Goal: Transaction & Acquisition: Purchase product/service

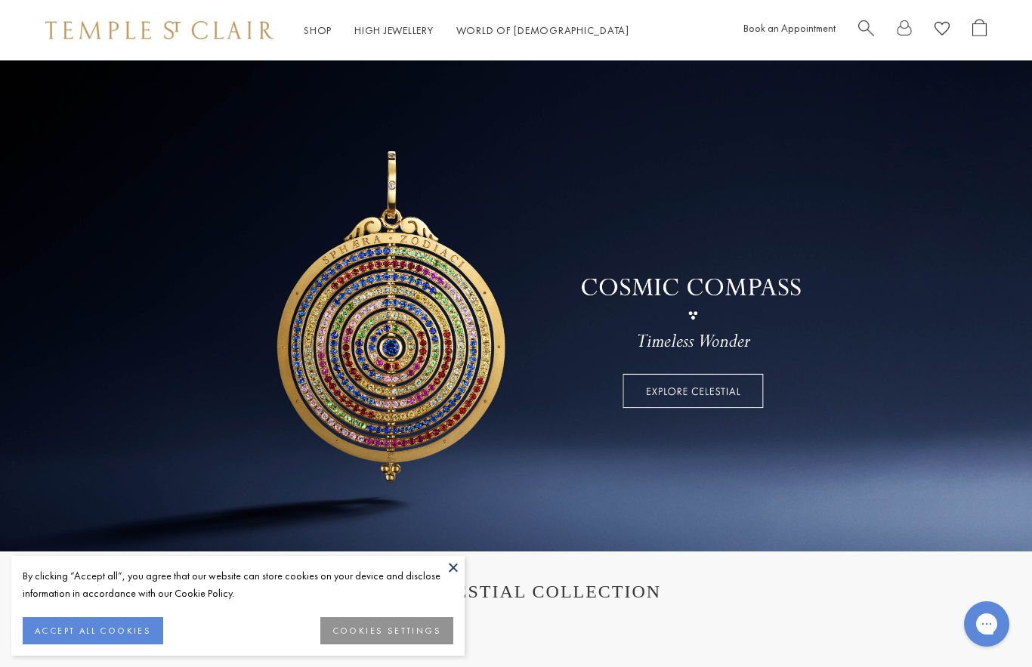
click at [135, 633] on button "ACCEPT ALL COOKIES" at bounding box center [93, 630] width 141 height 27
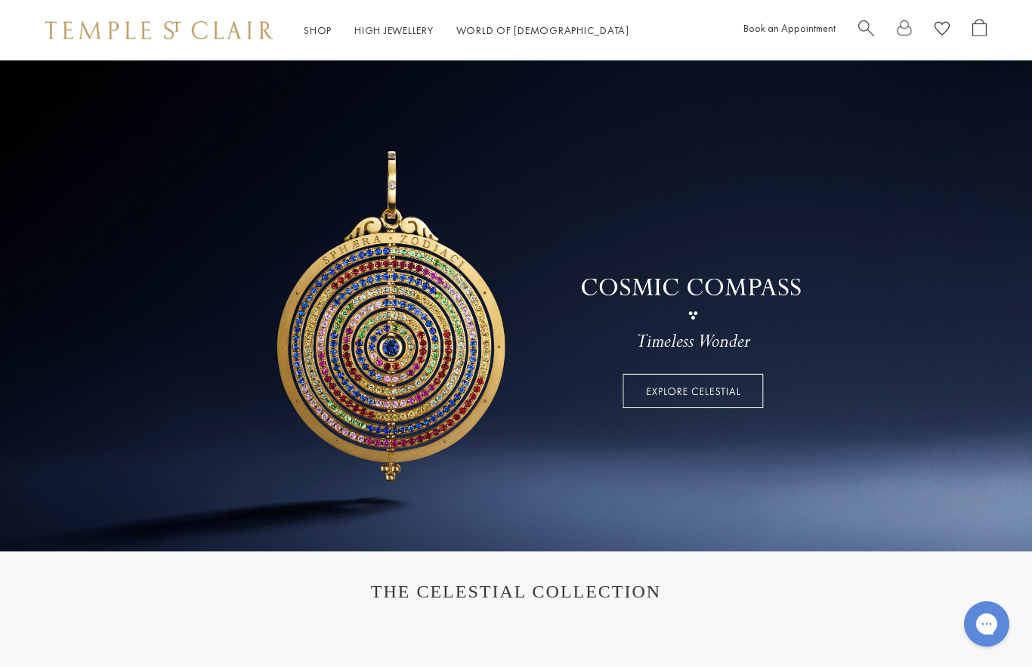
click at [716, 397] on link at bounding box center [516, 305] width 1032 height 491
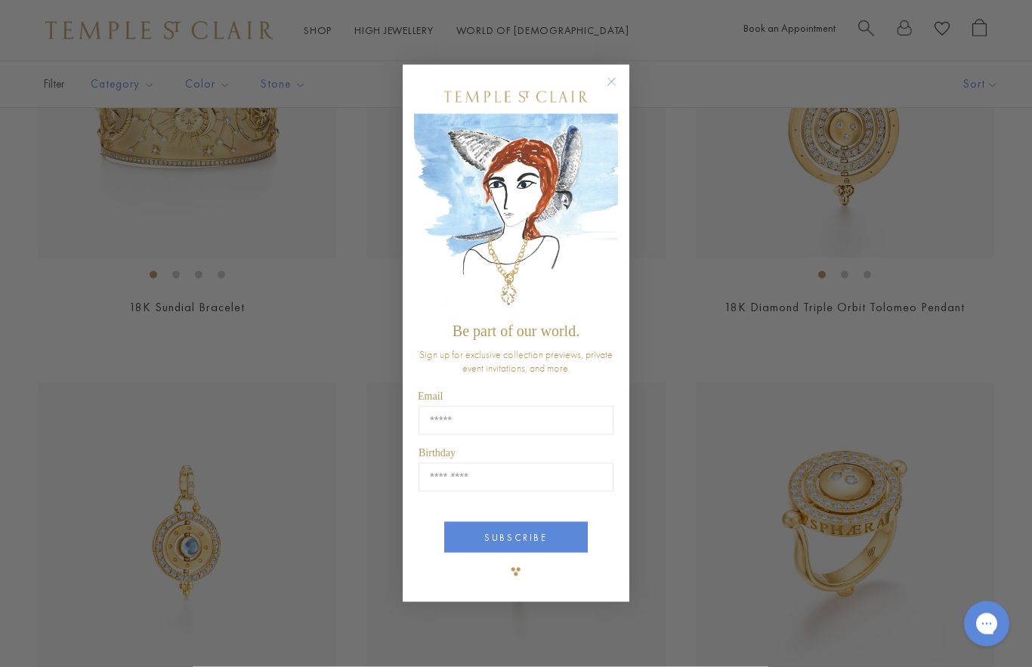
click at [617, 91] on icon "Close dialog" at bounding box center [611, 82] width 19 height 19
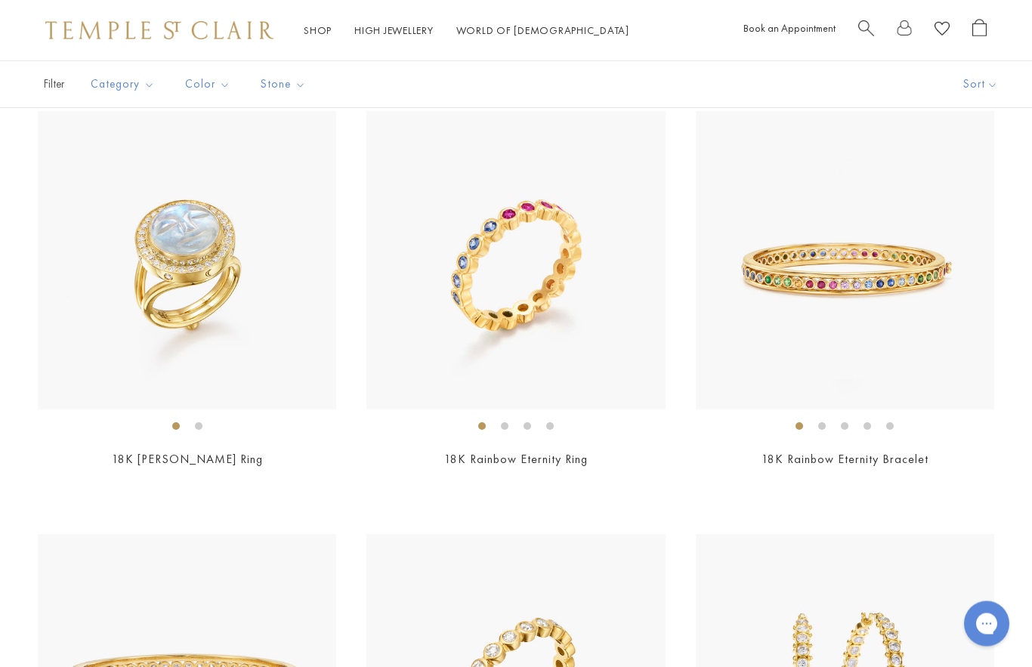
scroll to position [4994, 0]
click at [573, 456] on link "18K Rainbow Eternity Ring" at bounding box center [516, 459] width 144 height 16
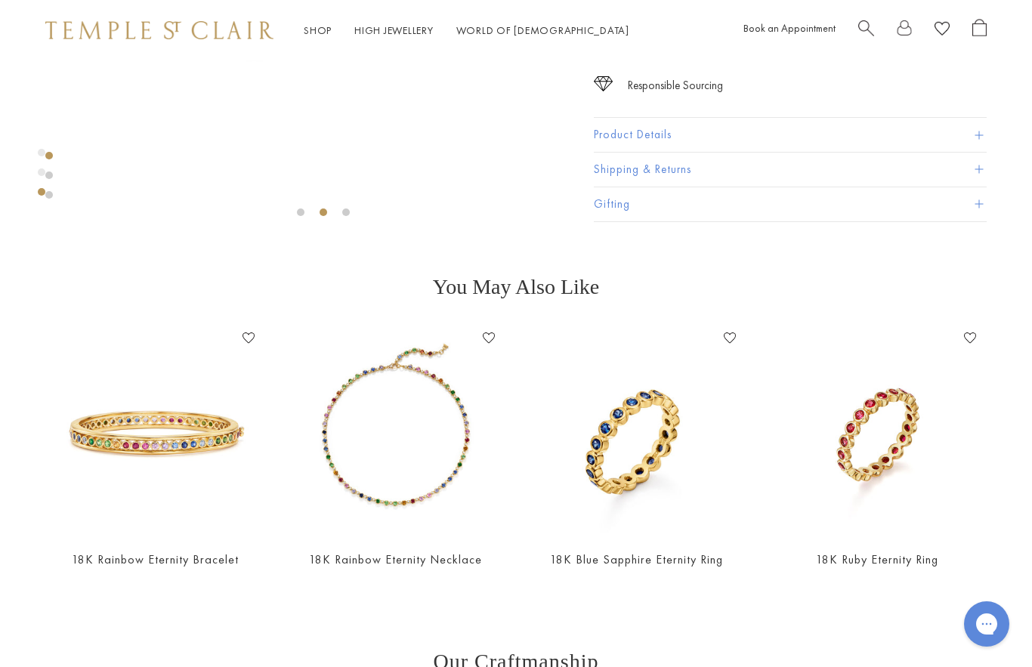
scroll to position [451, 0]
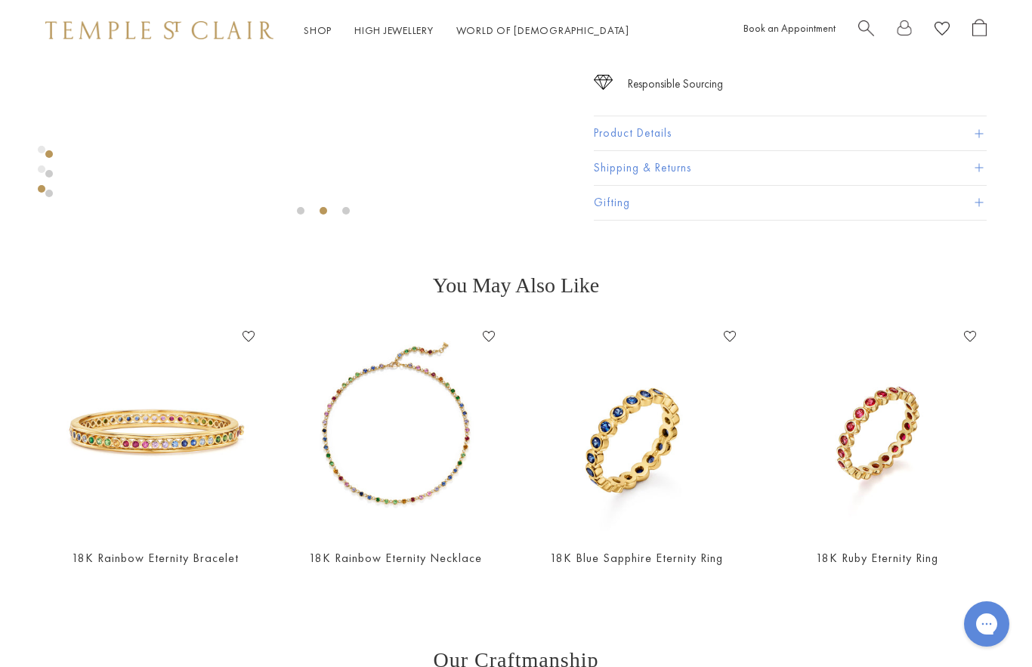
click at [231, 559] on link "18K Rainbow Eternity Bracelet" at bounding box center [155, 558] width 167 height 16
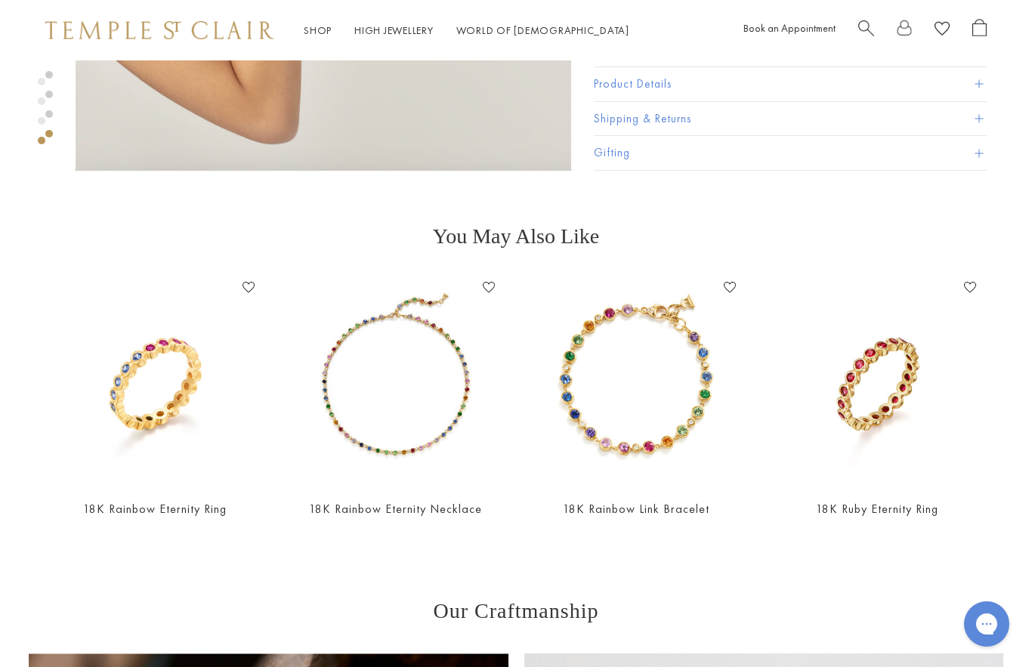
scroll to position [1941, 0]
click at [675, 452] on img at bounding box center [636, 379] width 211 height 211
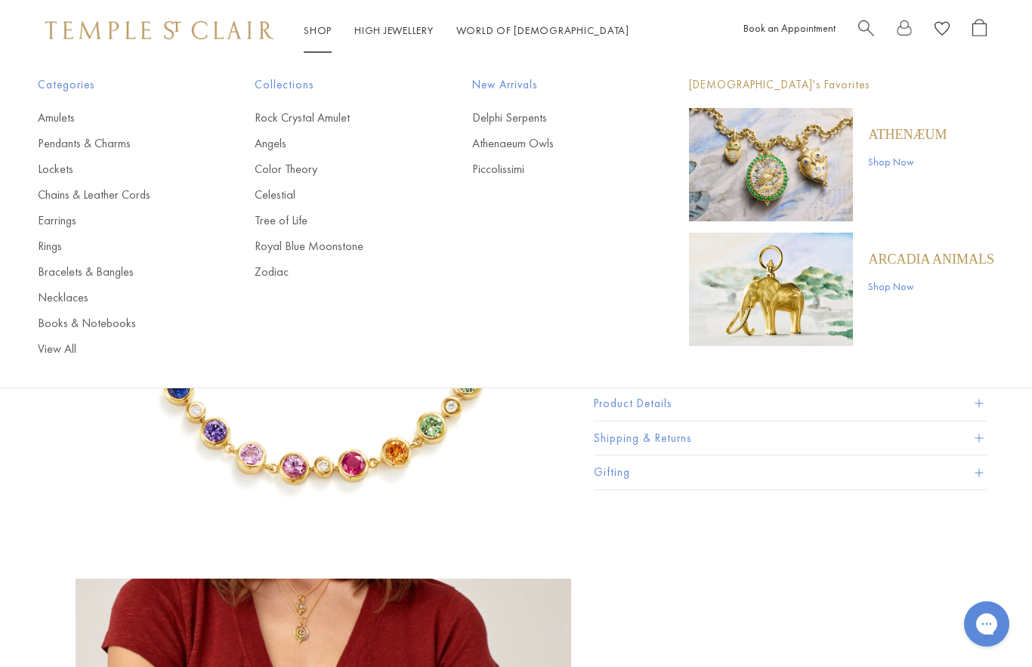
click at [305, 172] on link "Color Theory" at bounding box center [333, 169] width 156 height 17
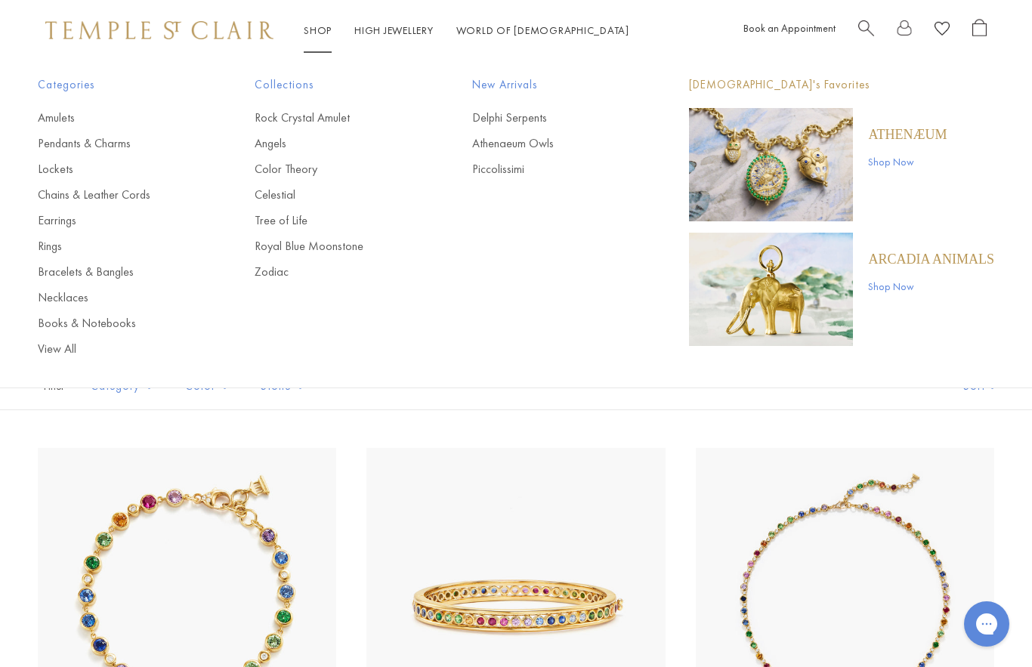
click at [48, 248] on link "Rings" at bounding box center [116, 246] width 156 height 17
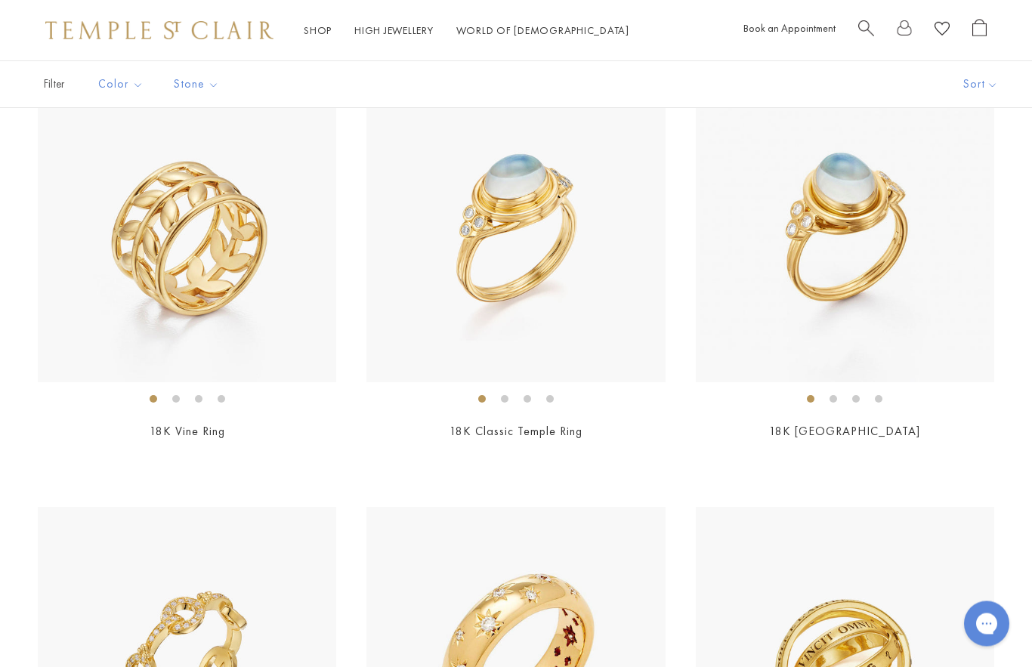
scroll to position [1012, 0]
click at [216, 274] on img at bounding box center [187, 232] width 298 height 298
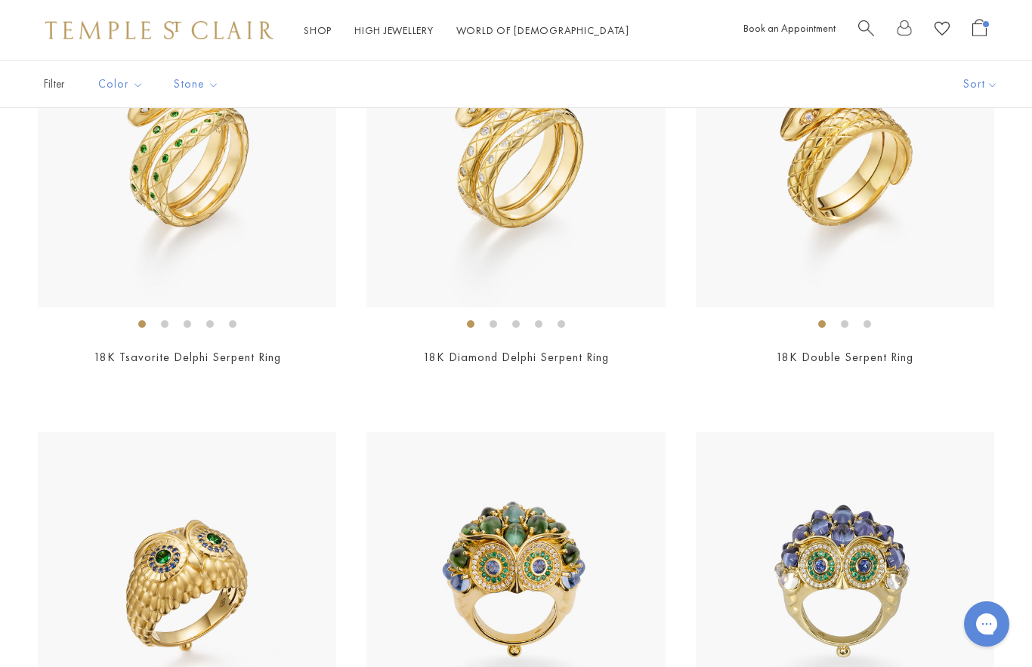
scroll to position [0, 0]
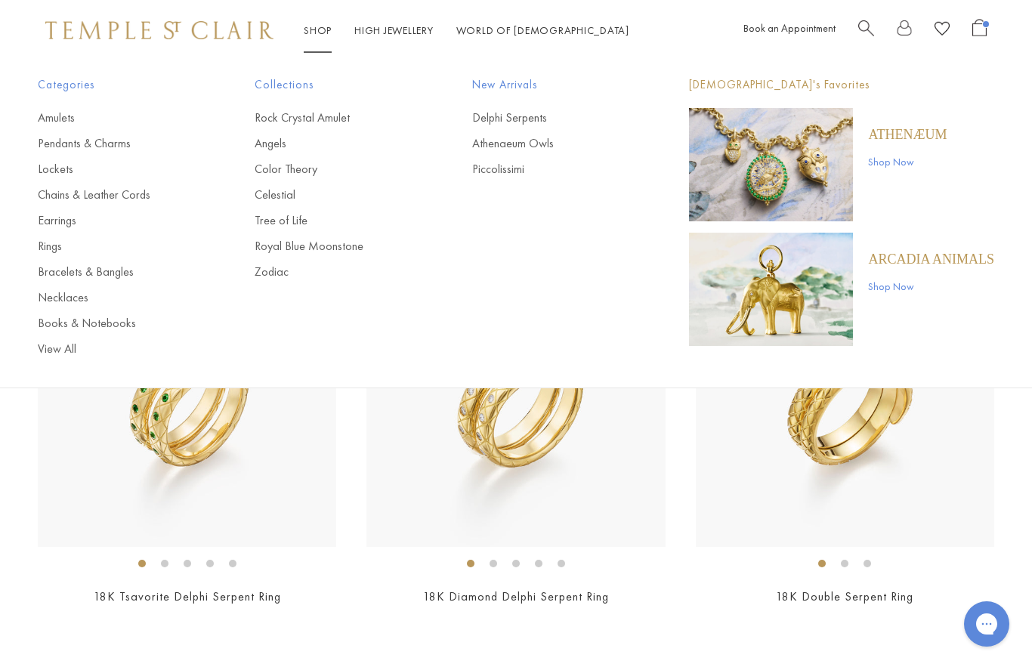
click at [119, 274] on link "Bracelets & Bangles" at bounding box center [116, 272] width 156 height 17
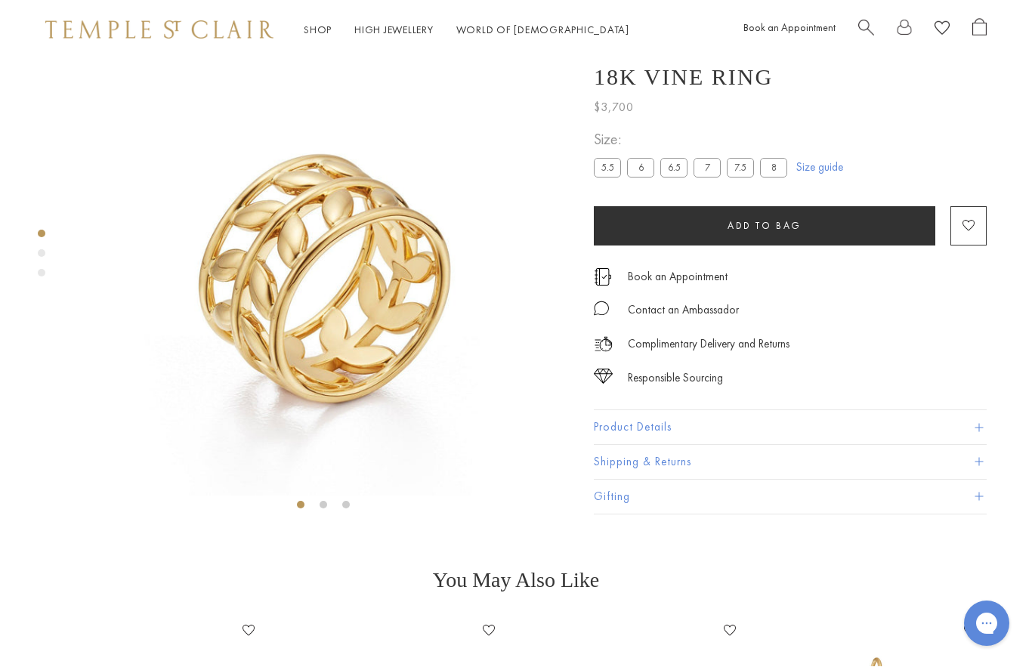
scroll to position [60, 0]
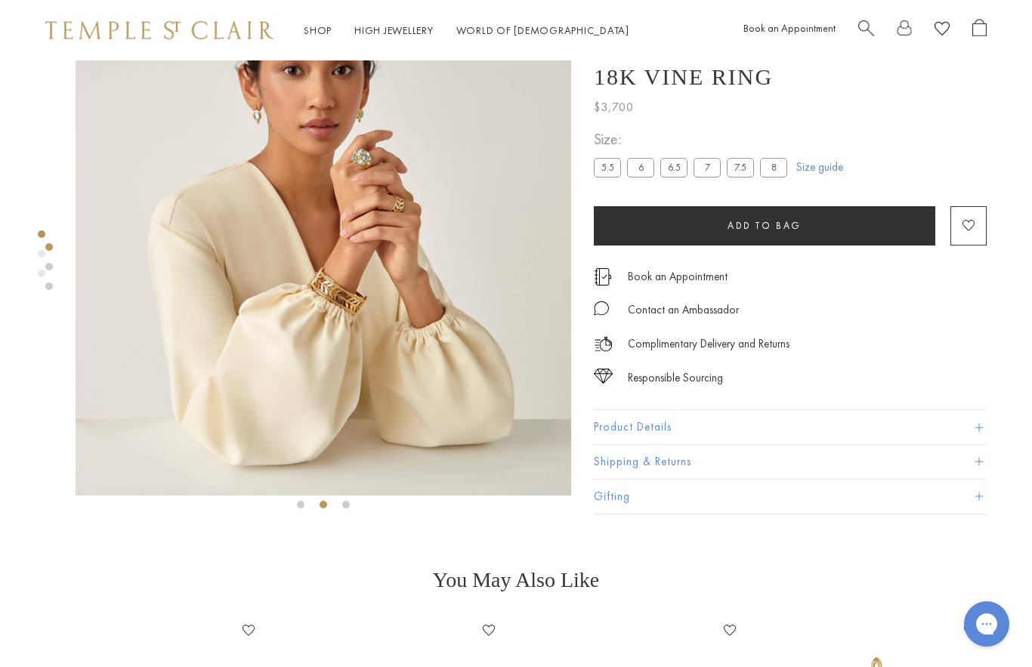
click at [789, 232] on span "Add to bag" at bounding box center [765, 225] width 74 height 13
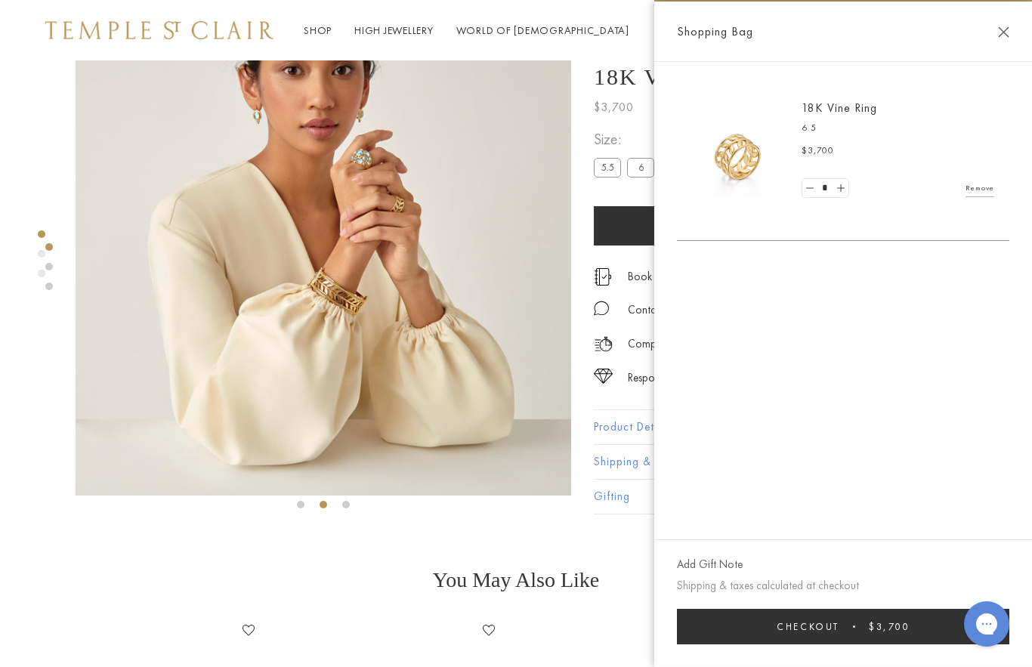
click at [1005, 35] on button "Close Shopping Bag" at bounding box center [1003, 31] width 11 height 11
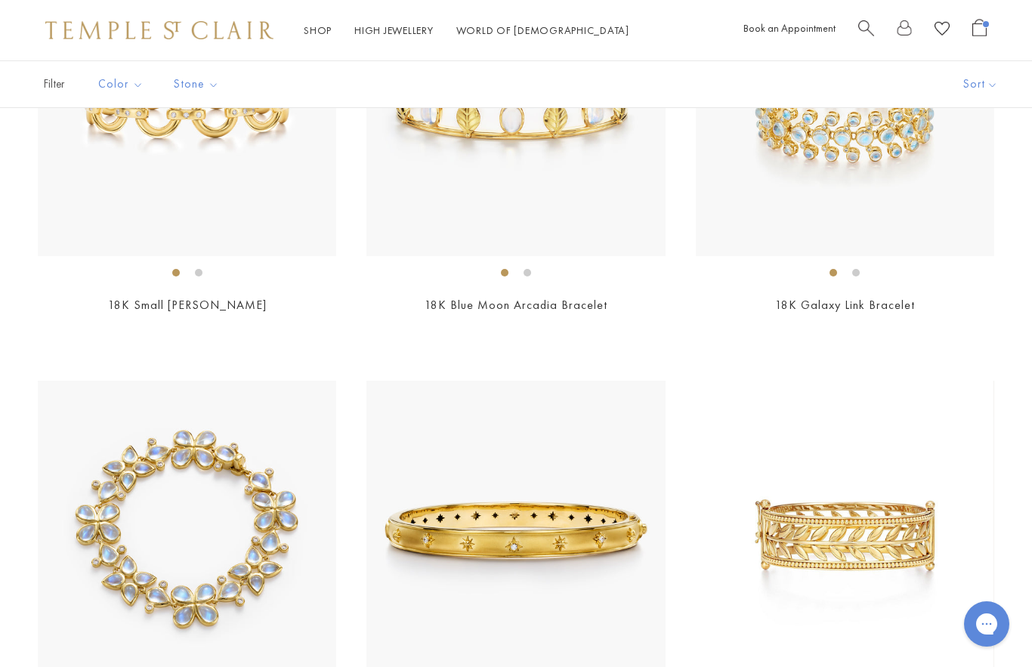
scroll to position [4115, 0]
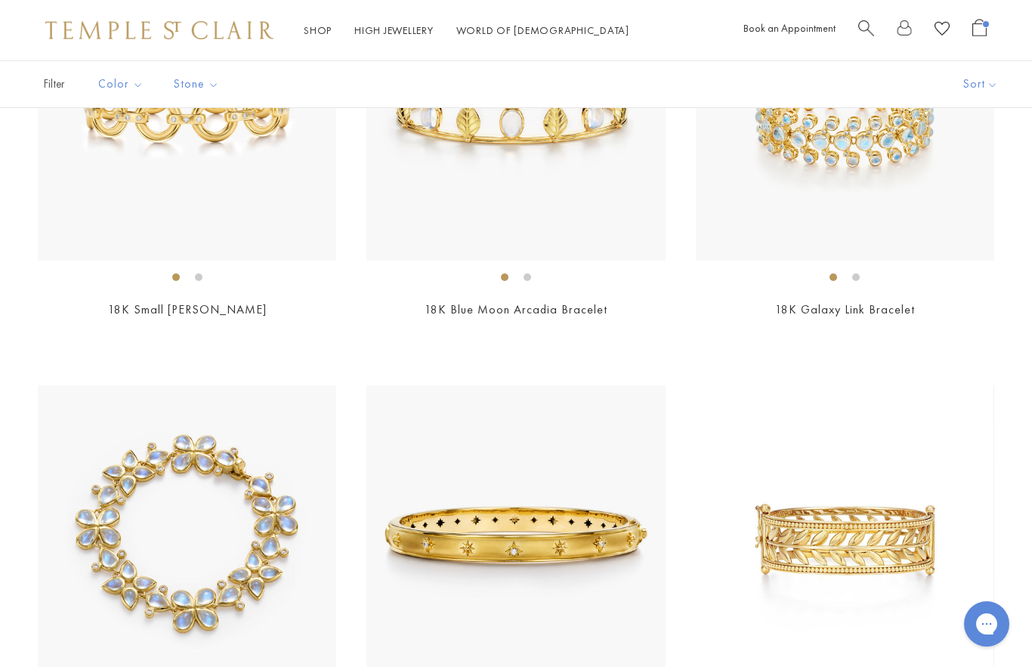
click at [871, 535] on img at bounding box center [845, 534] width 298 height 298
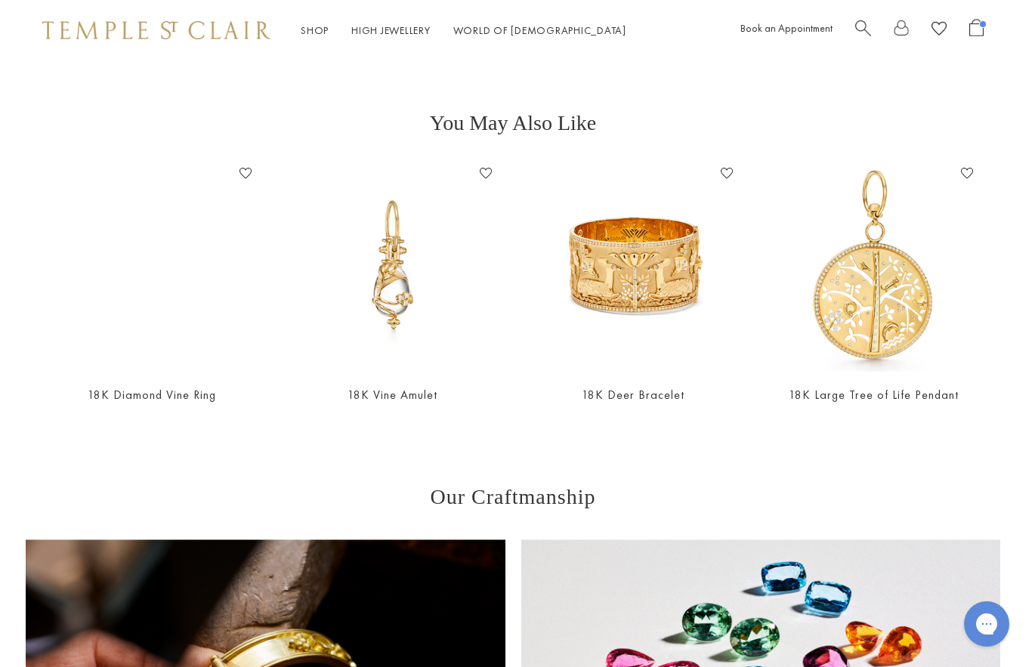
scroll to position [1018, 3]
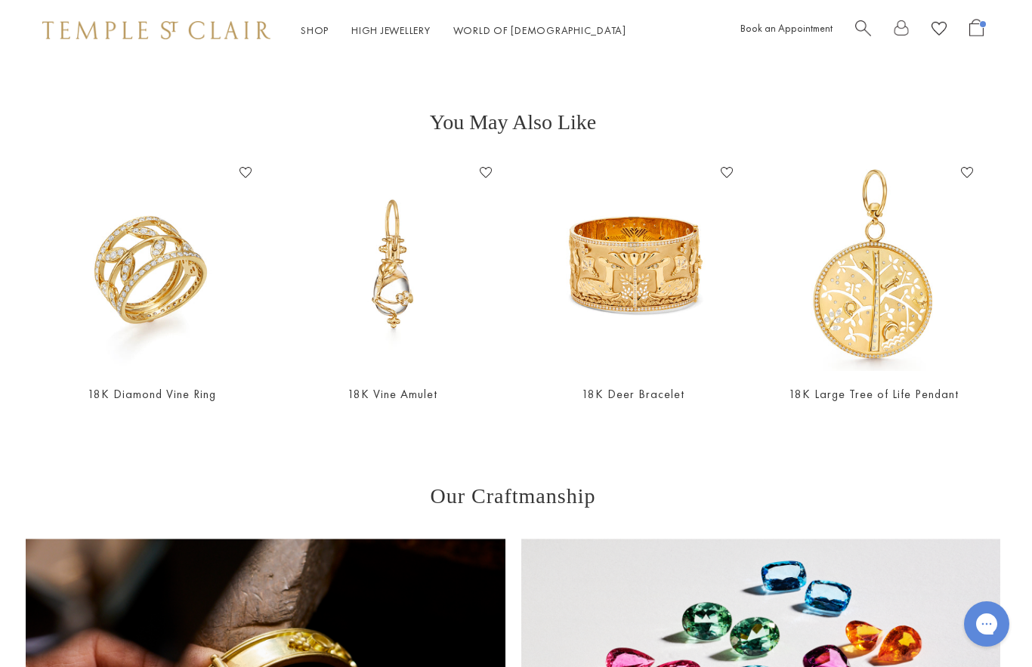
click at [201, 401] on link "18K Diamond Vine Ring" at bounding box center [152, 394] width 128 height 16
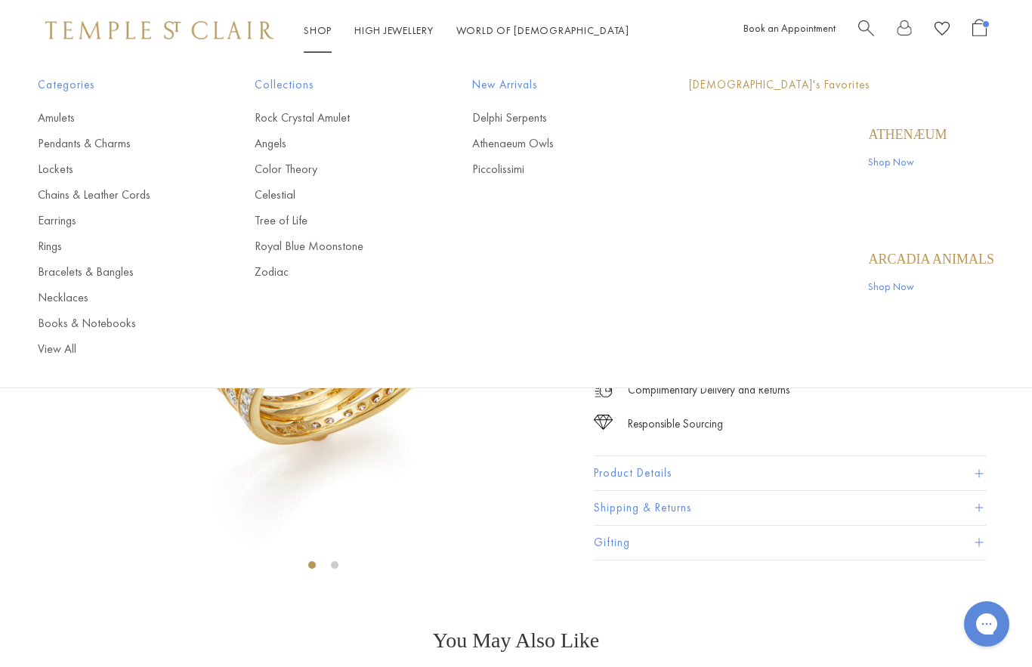
click at [329, 35] on link "Shop Shop" at bounding box center [318, 30] width 28 height 14
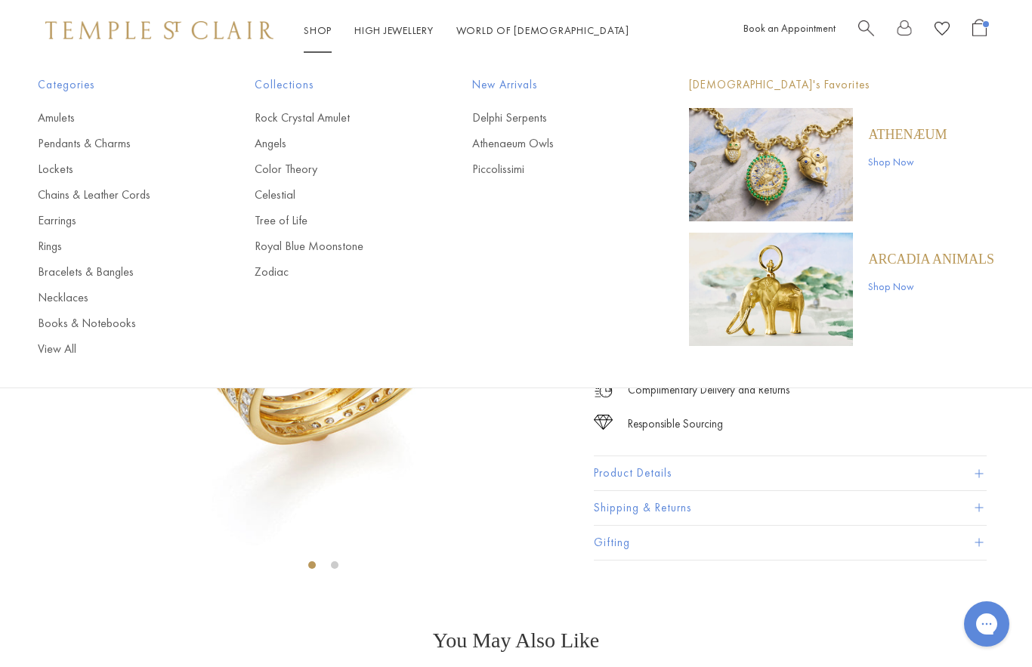
click at [298, 220] on link "Tree of Life" at bounding box center [333, 220] width 156 height 17
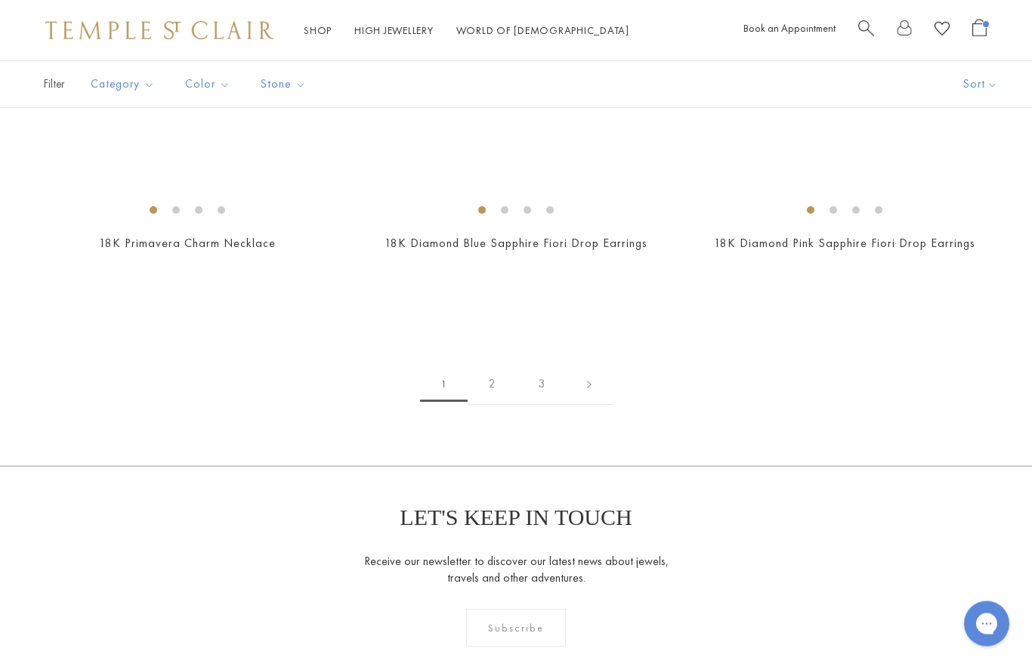
scroll to position [9021, 0]
click at [484, 376] on link "2" at bounding box center [492, 384] width 49 height 42
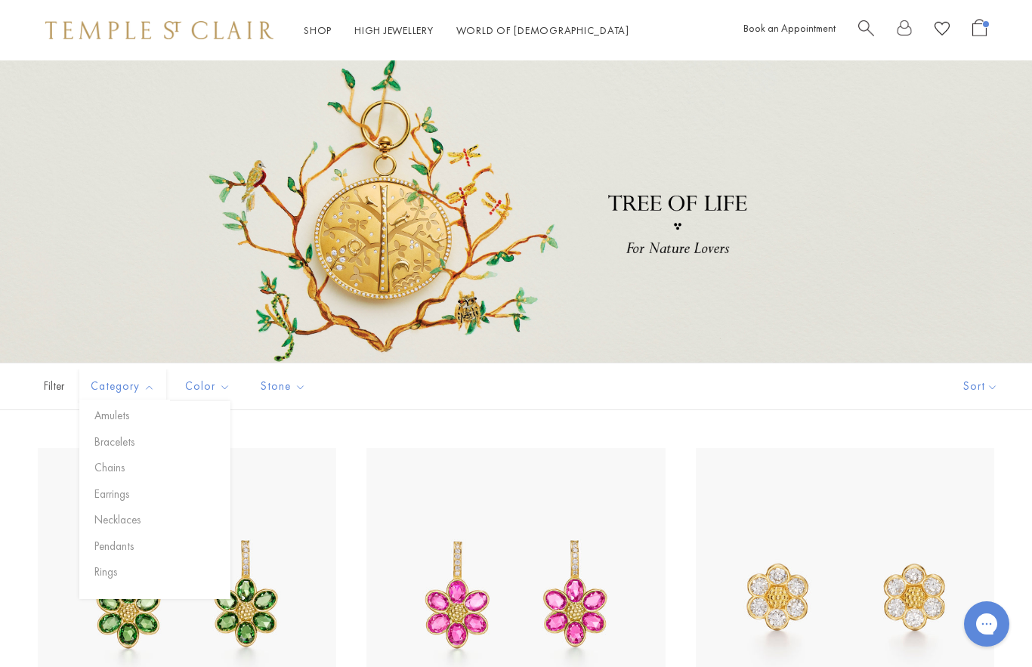
click at [128, 446] on button "Bracelets" at bounding box center [161, 442] width 140 height 17
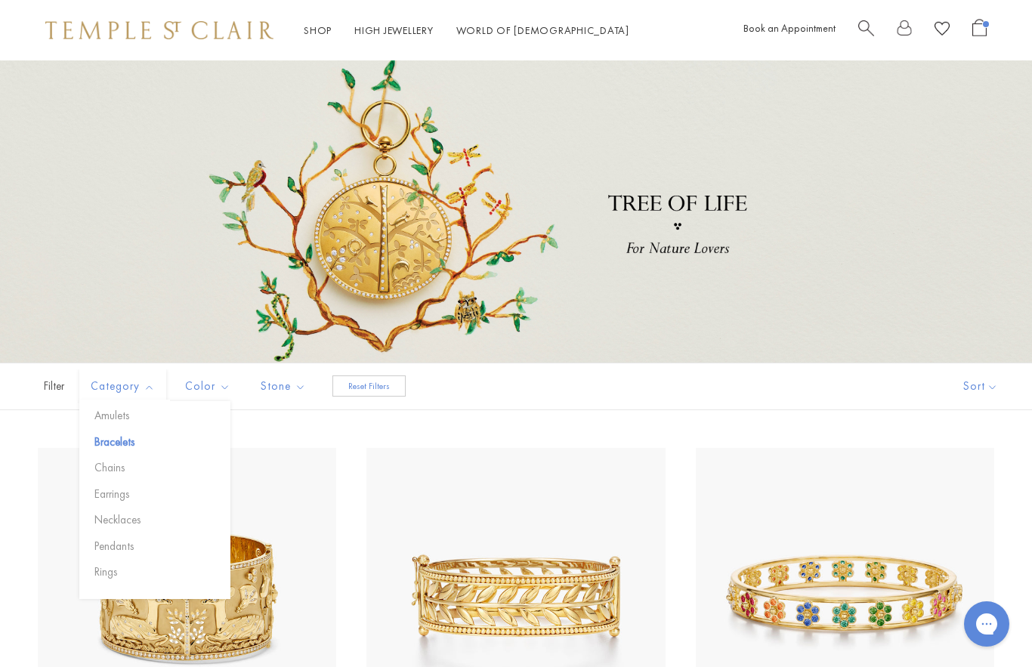
click at [105, 577] on button "Rings" at bounding box center [161, 572] width 140 height 17
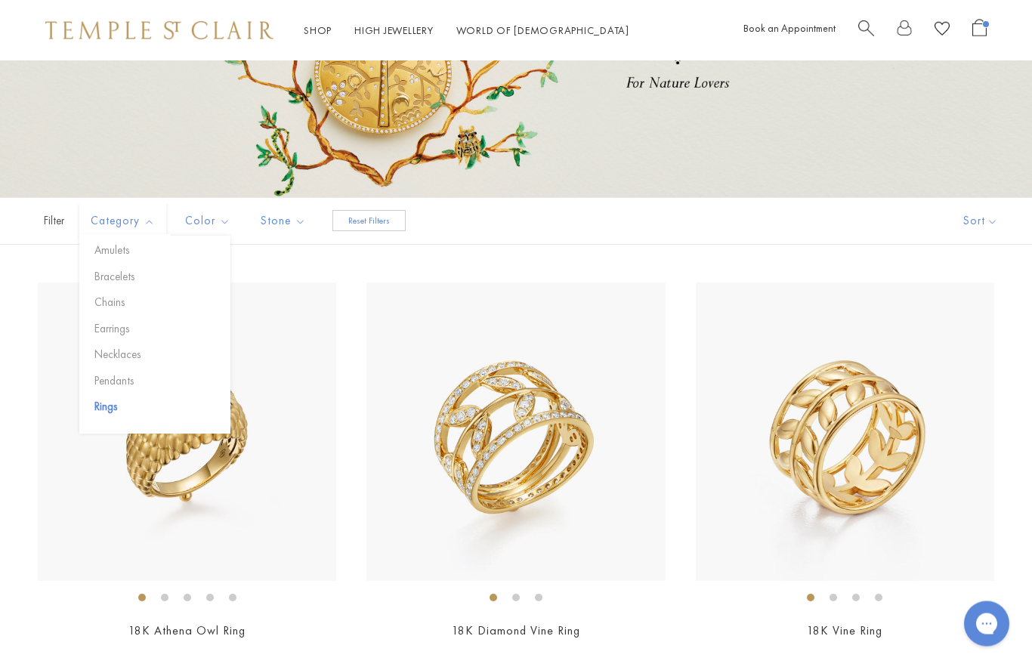
scroll to position [162, 0]
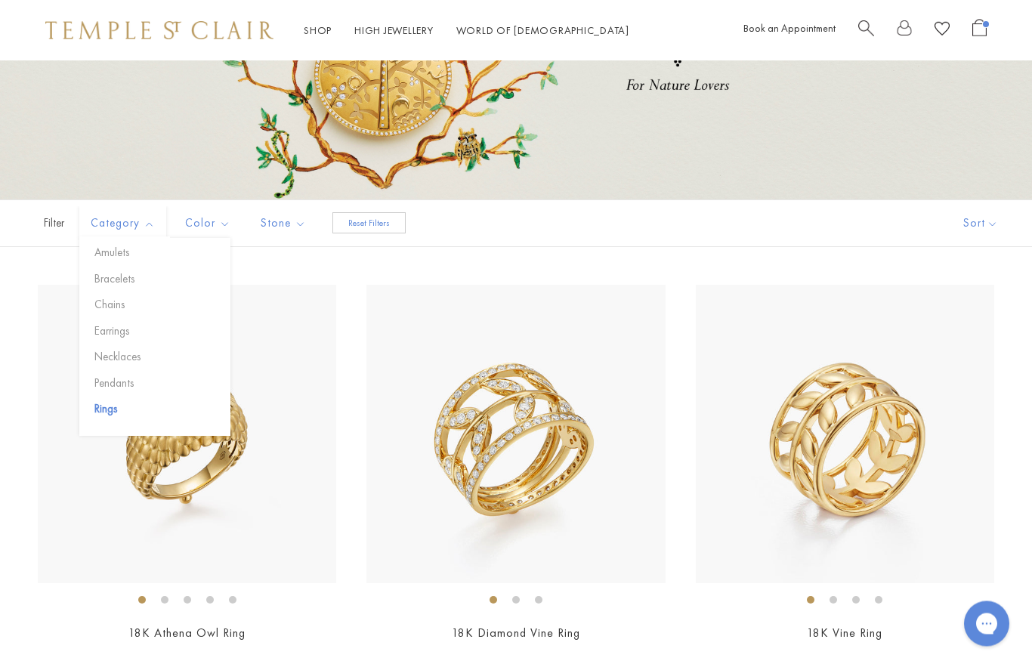
click at [519, 243] on div "Filter (1) Sort Category Amulets Bracelets Chains Earrings Necklaces Pendants R…" at bounding box center [516, 224] width 1032 height 48
click at [117, 234] on button "Category" at bounding box center [122, 224] width 87 height 34
click at [120, 413] on button "Rings" at bounding box center [161, 409] width 140 height 17
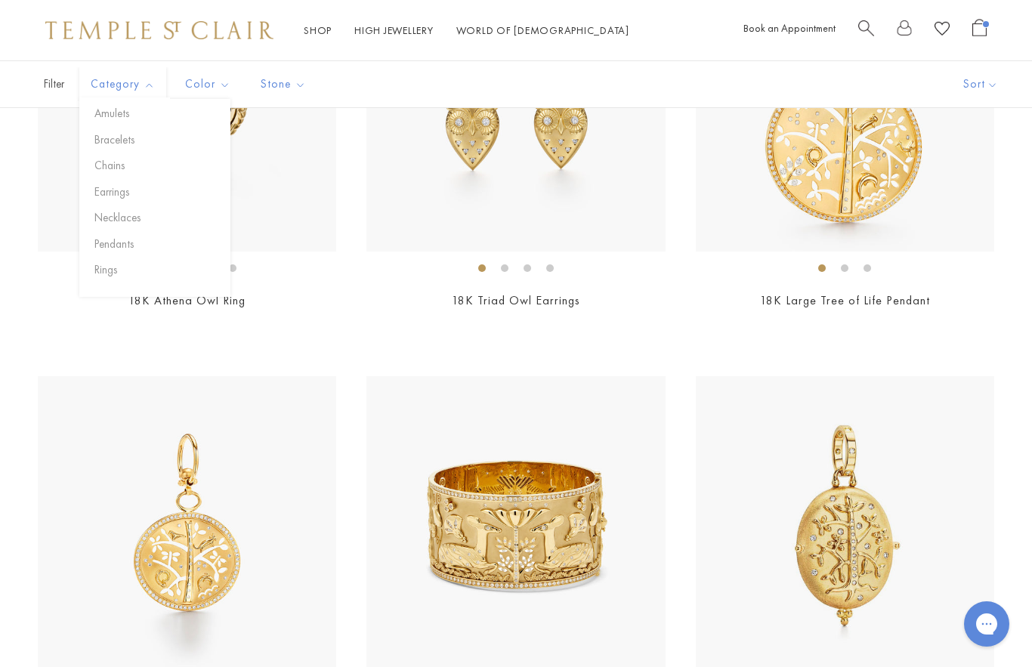
scroll to position [1341, 0]
click at [113, 138] on button "Bracelets" at bounding box center [161, 139] width 140 height 17
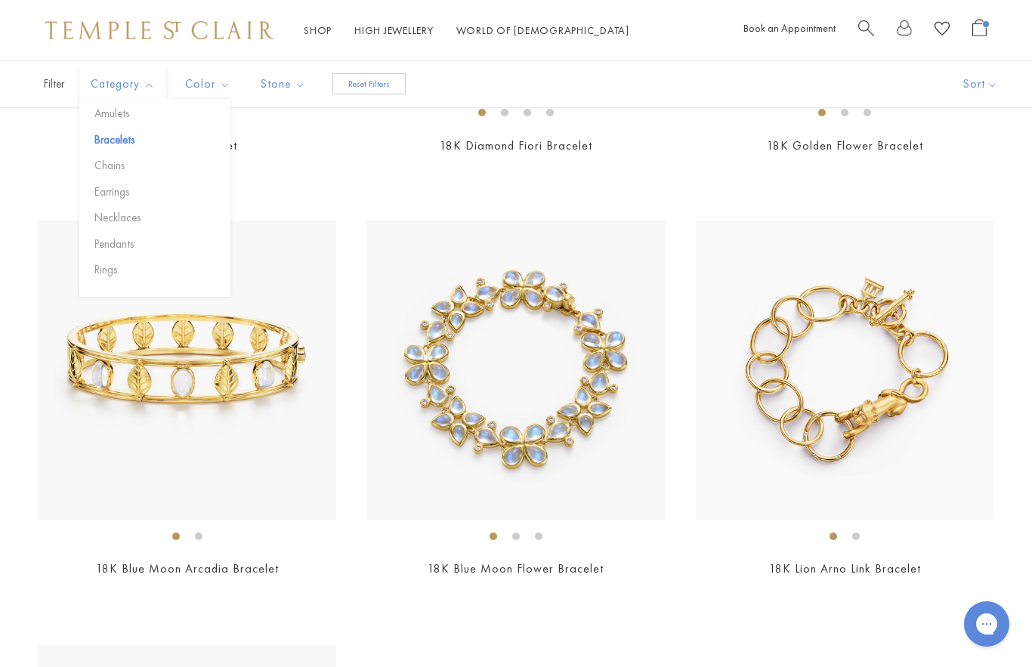
scroll to position [1032, 0]
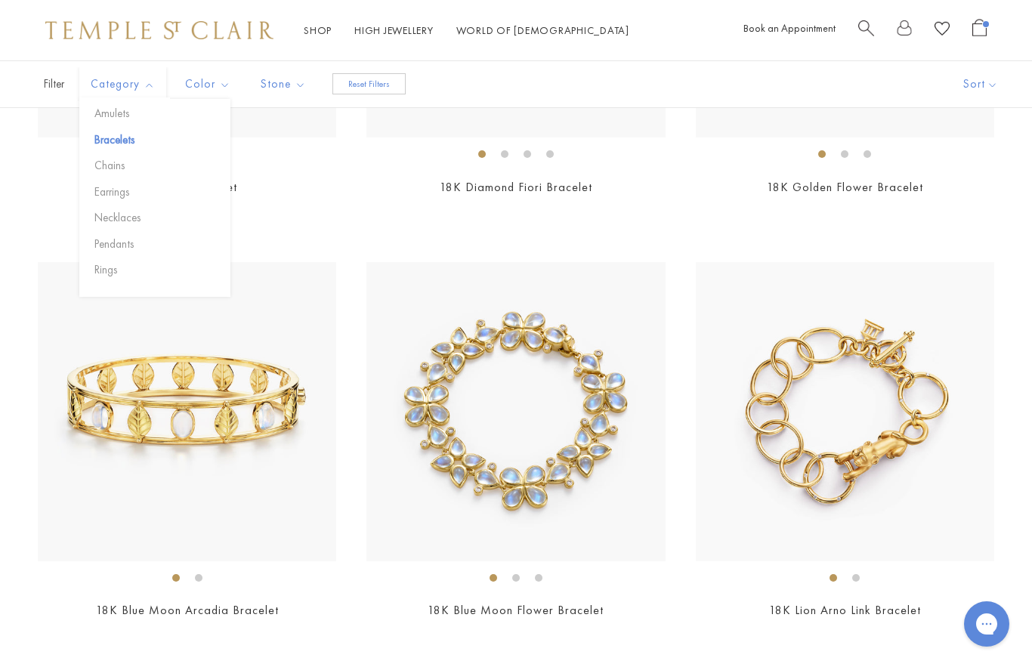
click at [41, 446] on img at bounding box center [187, 411] width 298 height 298
click at [103, 261] on button "Rings" at bounding box center [161, 269] width 140 height 17
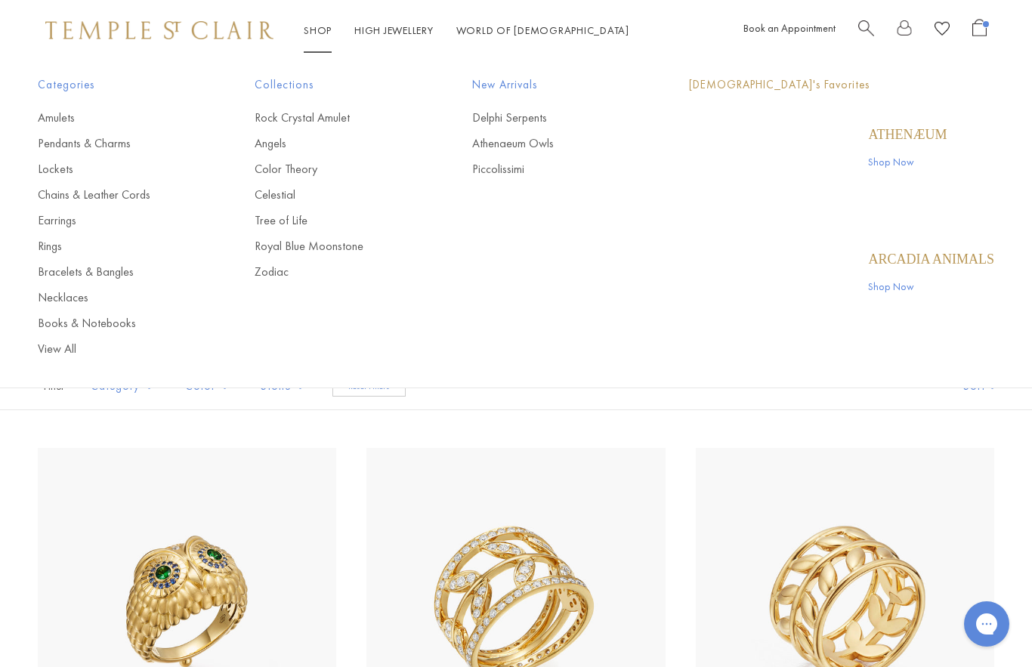
click at [324, 36] on link "Shop Shop" at bounding box center [318, 30] width 28 height 14
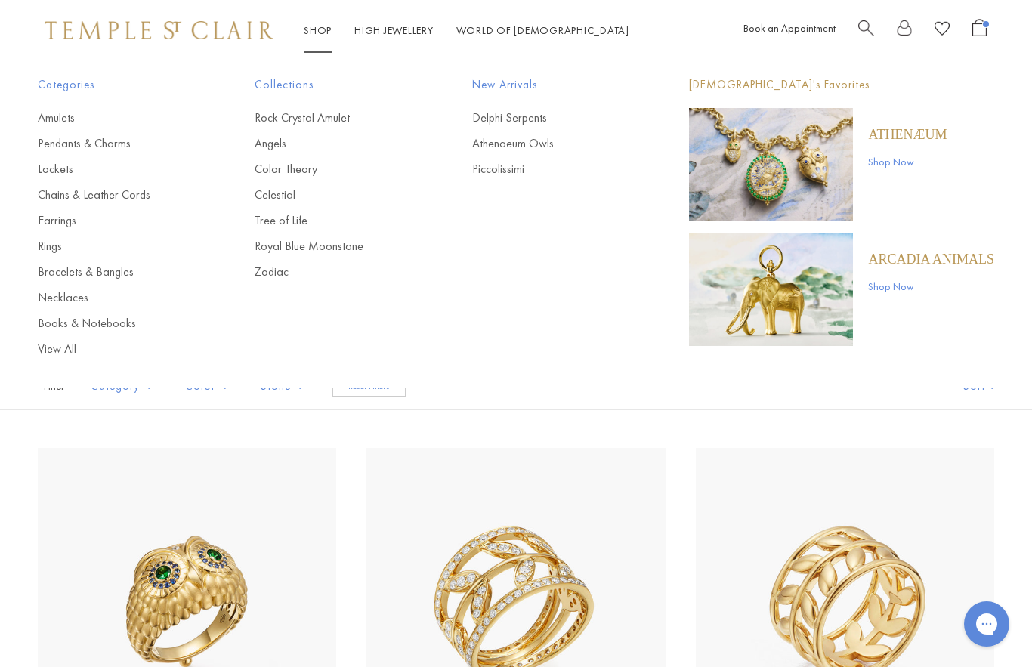
click at [43, 271] on link "Bracelets & Bangles" at bounding box center [116, 272] width 156 height 17
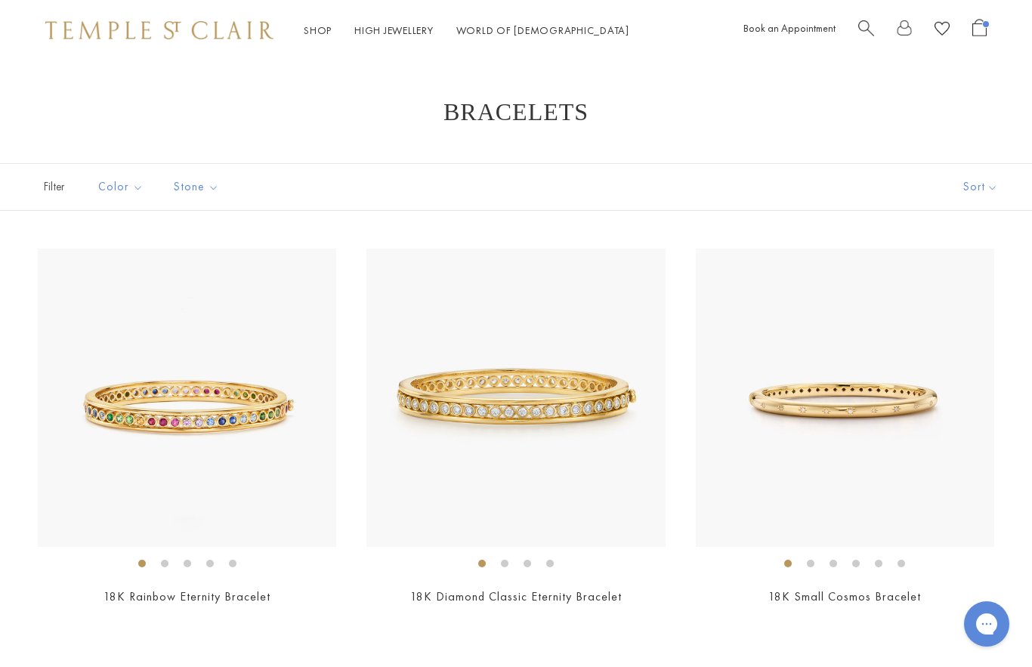
click at [972, 206] on button "Sort" at bounding box center [980, 187] width 103 height 46
click at [967, 196] on button "Sort" at bounding box center [980, 187] width 103 height 46
click at [911, 328] on button "Price, high to low" at bounding box center [960, 330] width 144 height 37
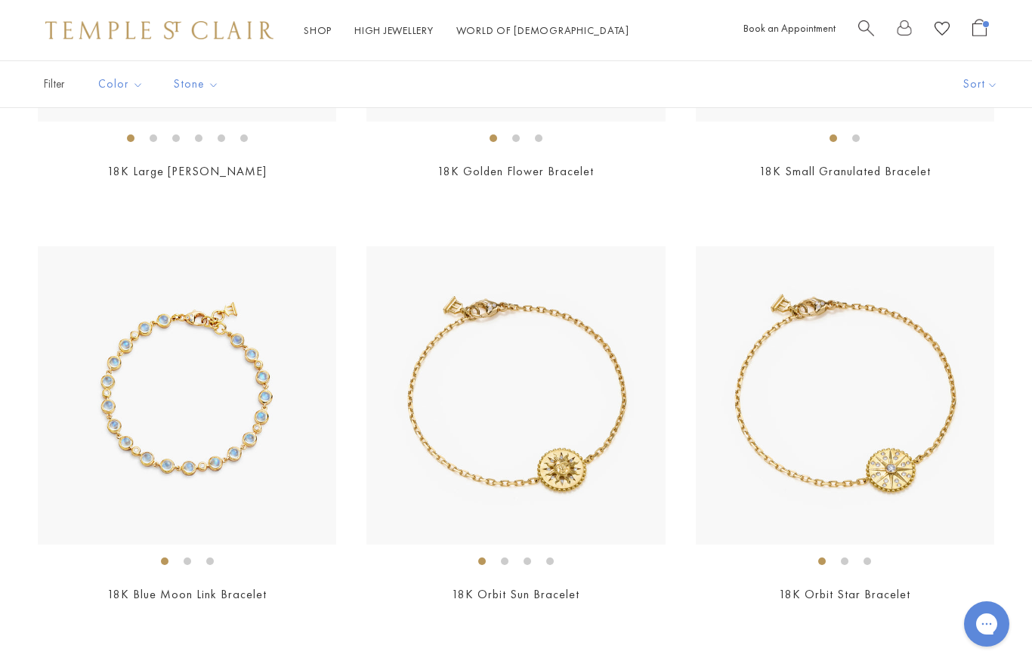
scroll to position [4670, 0]
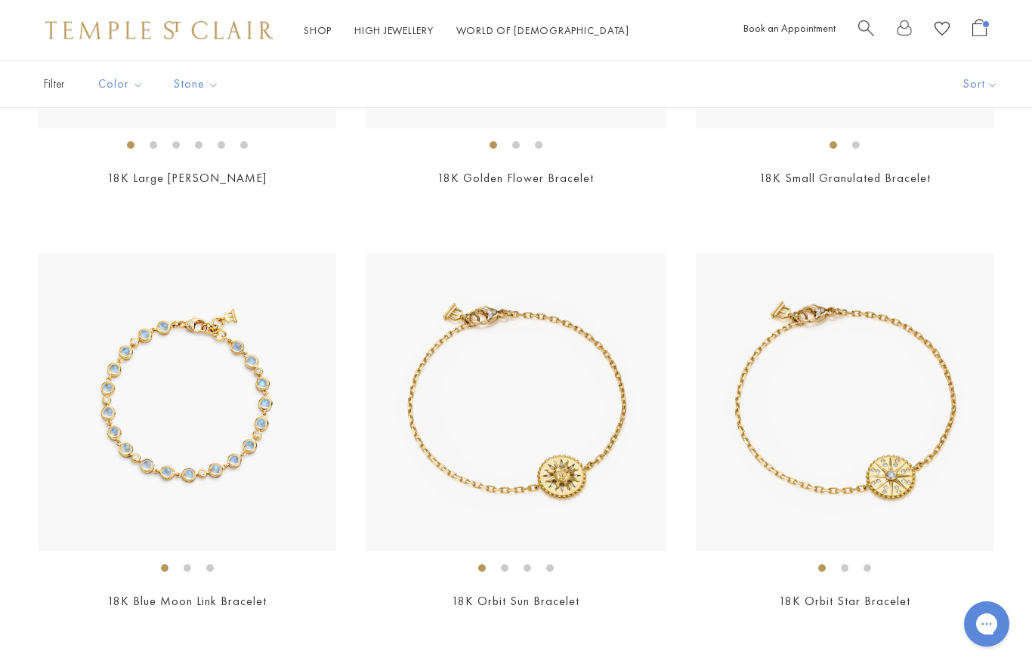
click at [208, 452] on img at bounding box center [187, 402] width 298 height 298
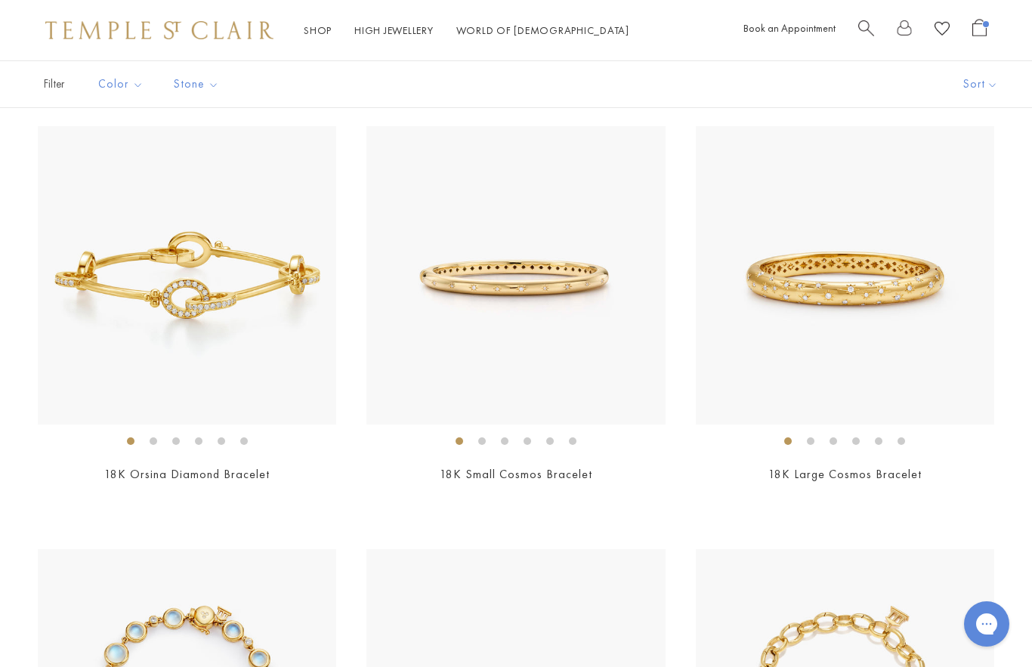
scroll to position [3084, 0]
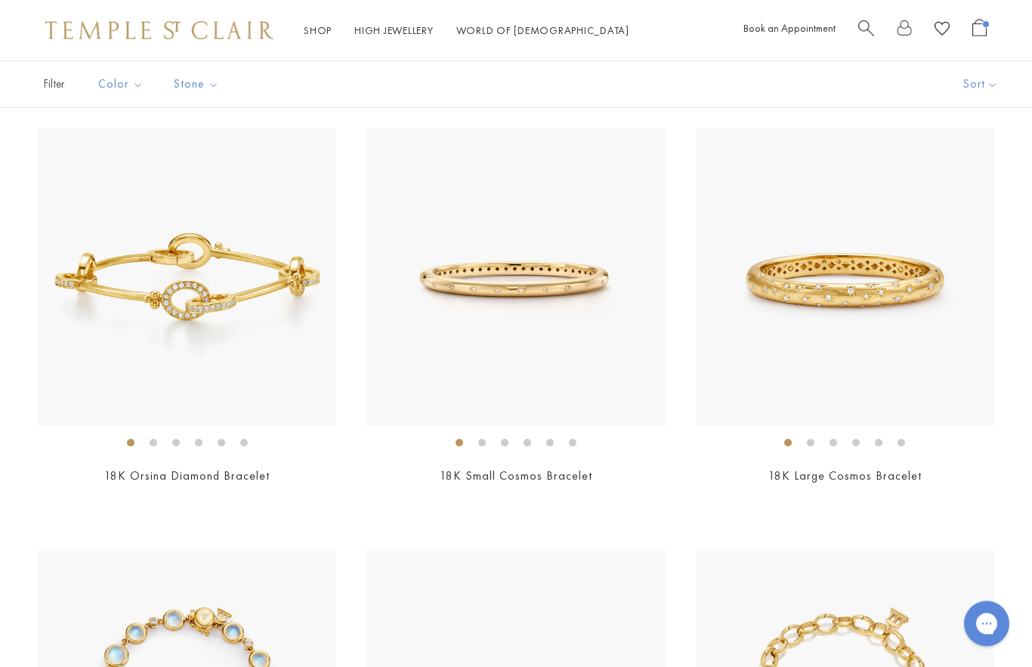
click at [833, 472] on link "18K Large Cosmos Bracelet" at bounding box center [845, 477] width 153 height 16
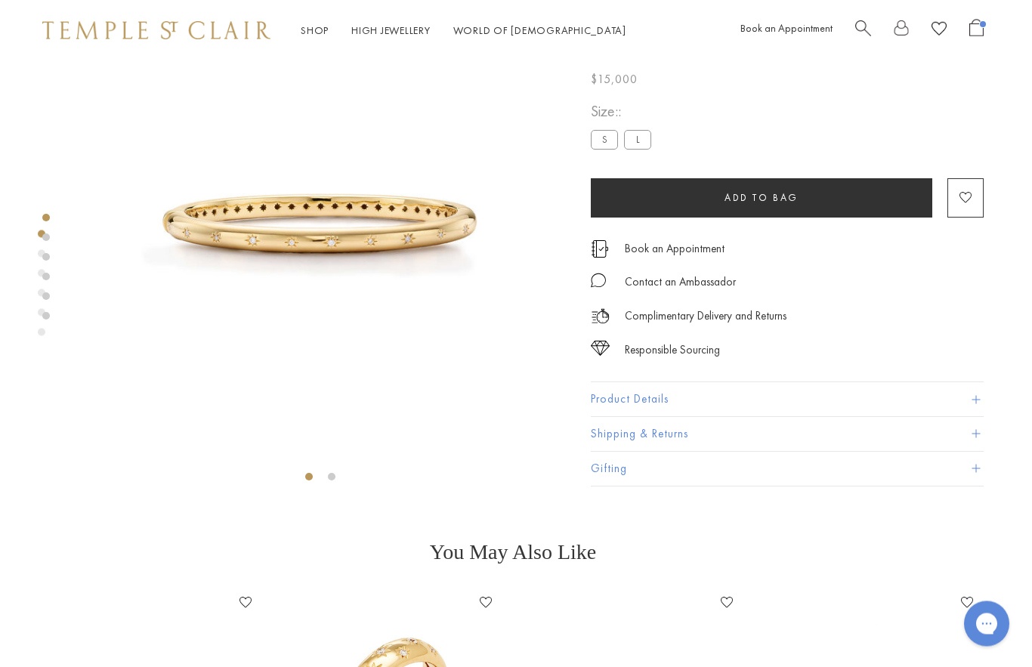
scroll to position [91, 3]
